Goal: Task Accomplishment & Management: Manage account settings

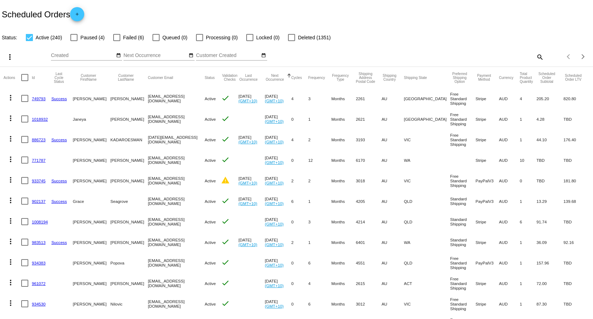
click at [535, 56] on mat-icon "search" at bounding box center [539, 56] width 8 height 11
paste input "[EMAIL_ADDRESS][DOMAIN_NAME]"
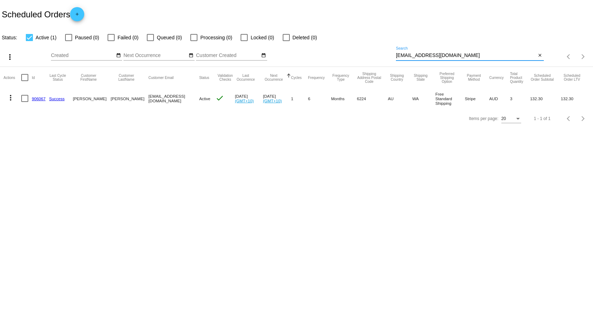
type input "[EMAIL_ADDRESS][DOMAIN_NAME]"
click at [9, 97] on mat-icon "more_vert" at bounding box center [10, 97] width 8 height 8
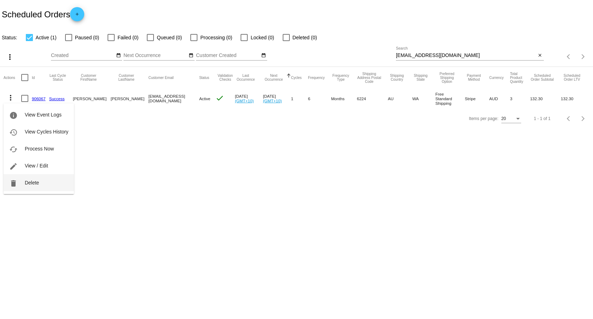
click at [33, 184] on span "Delete" at bounding box center [32, 183] width 14 height 6
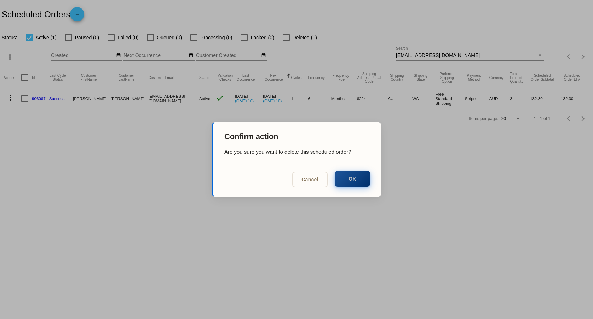
click at [361, 180] on button "OK" at bounding box center [352, 179] width 35 height 16
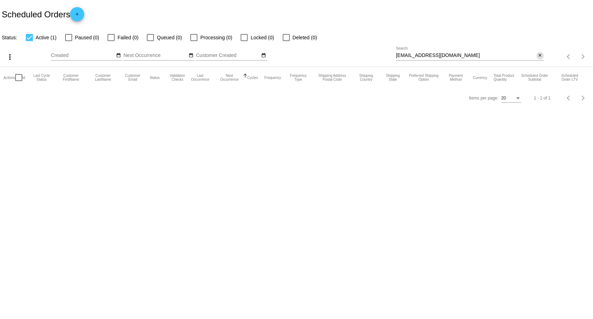
click at [540, 56] on mat-icon "close" at bounding box center [539, 56] width 5 height 6
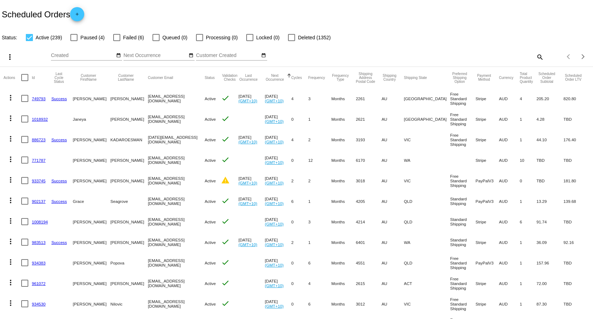
click at [535, 57] on mat-icon "search" at bounding box center [539, 56] width 8 height 11
click at [369, 49] on div "Oct Jan Feb Mar Apr Su Mo" at bounding box center [223, 57] width 345 height 20
paste input "[EMAIL_ADDRESS][DOMAIN_NAME]"
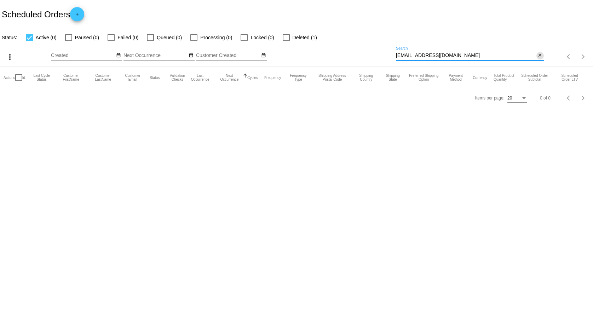
type input "[EMAIL_ADDRESS][DOMAIN_NAME]"
click at [539, 57] on mat-icon "close" at bounding box center [539, 56] width 5 height 6
